Goal: Task Accomplishment & Management: Manage account settings

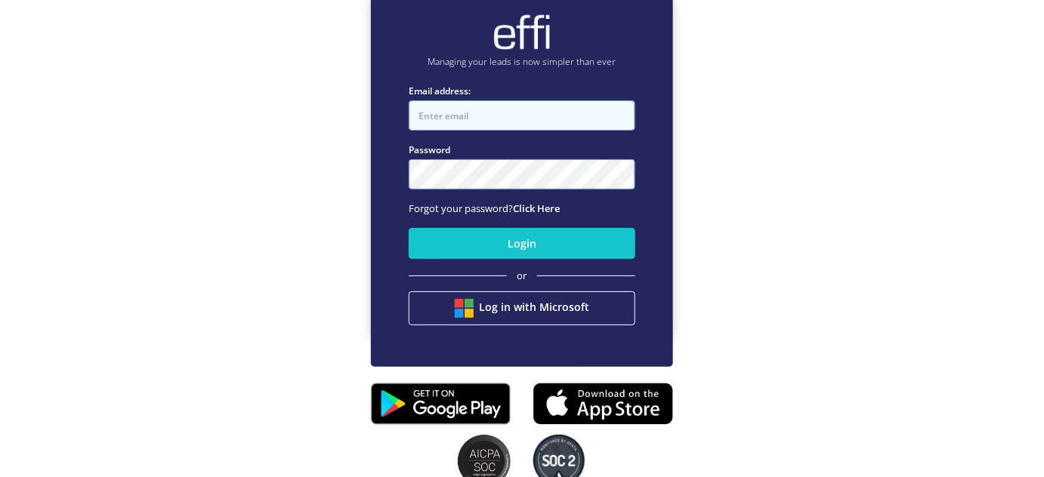
click at [532, 121] on input "Email address:" at bounding box center [522, 115] width 227 height 30
type input "[PERSON_NAME][EMAIL_ADDRESS][DOMAIN_NAME]"
click at [409, 228] on button "Login" at bounding box center [522, 243] width 227 height 31
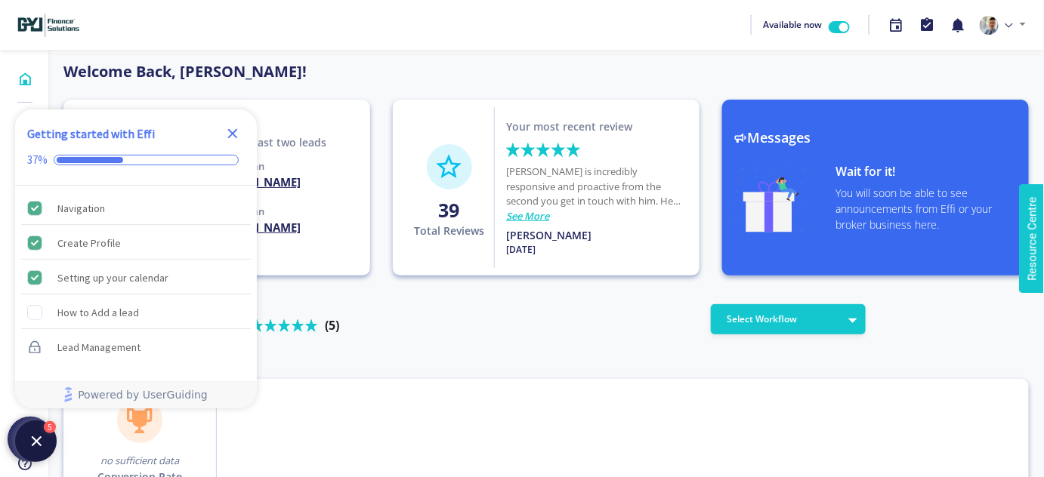
click at [235, 131] on icon "Close Checklist" at bounding box center [233, 134] width 10 height 10
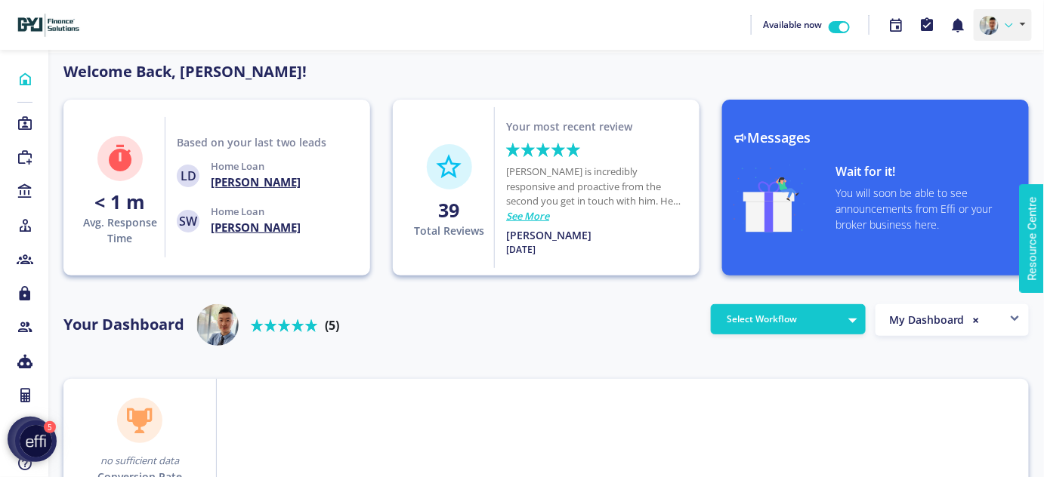
click at [1015, 29] on link at bounding box center [1003, 25] width 58 height 32
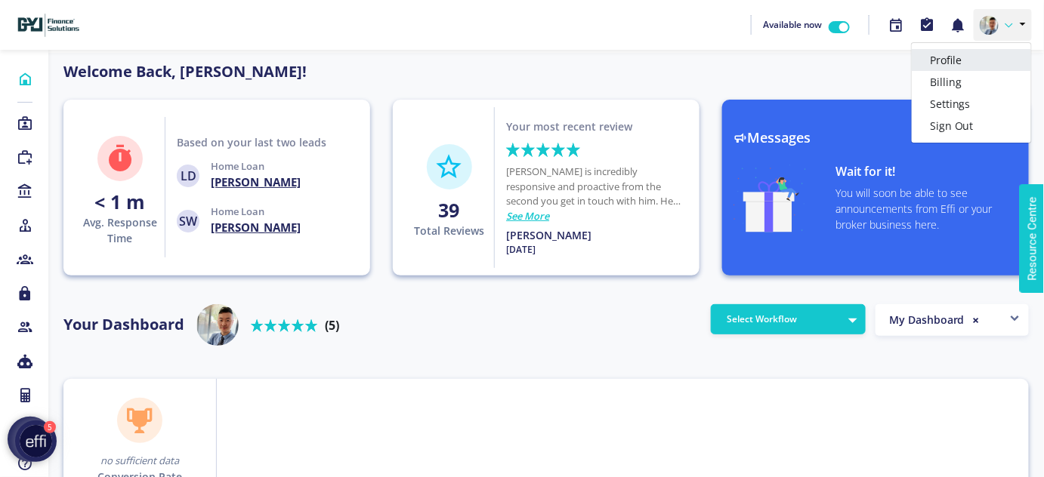
click at [970, 60] on link "Profile" at bounding box center [971, 60] width 119 height 22
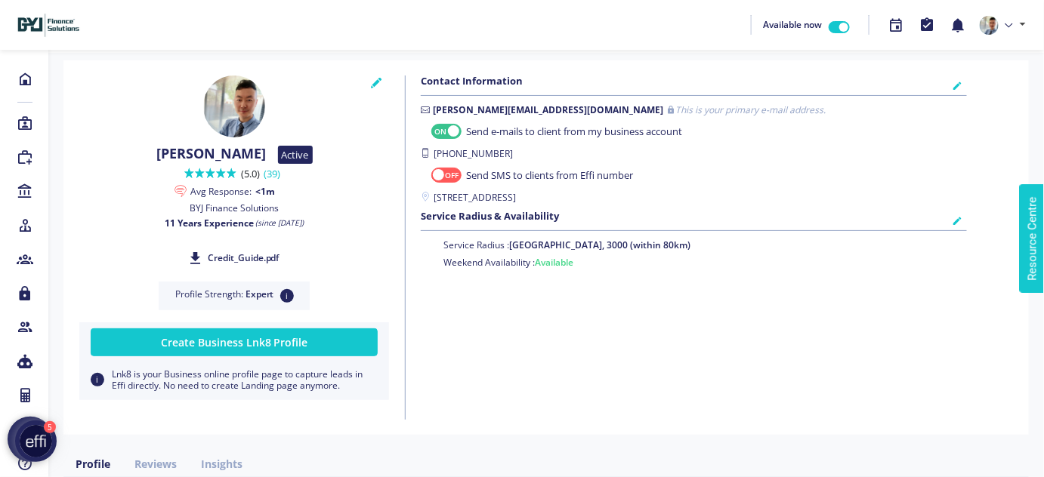
checkbox input "true"
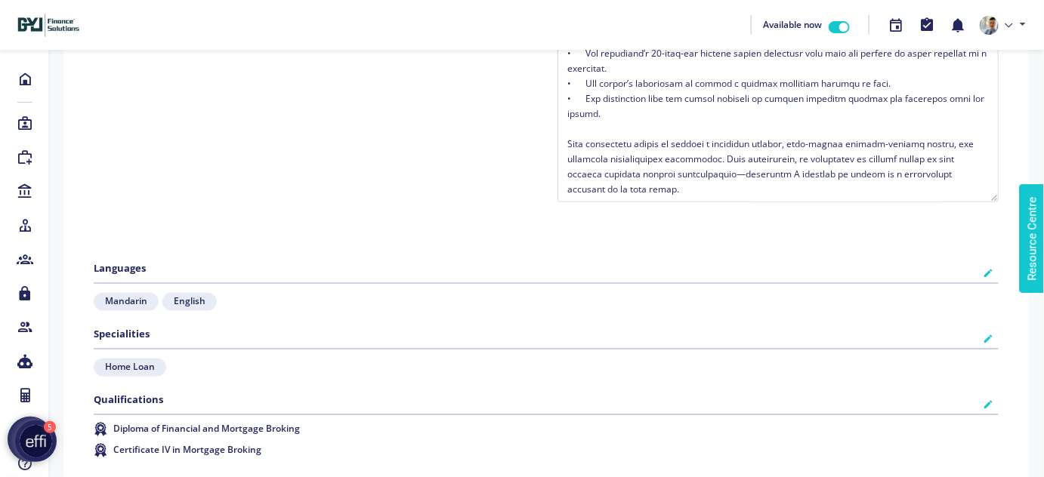
scroll to position [480, 0]
